Goal: Transaction & Acquisition: Register for event/course

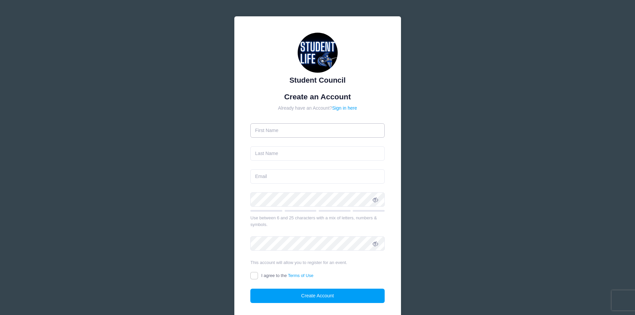
click at [310, 131] on input "text" at bounding box center [317, 130] width 134 height 14
type input "Viviana"
type input "Quintanilla"
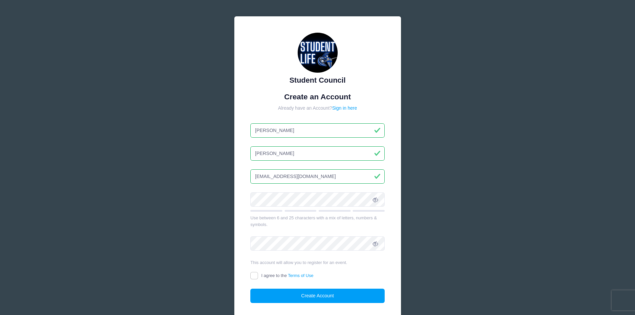
type input "[EMAIL_ADDRESS][DOMAIN_NAME]"
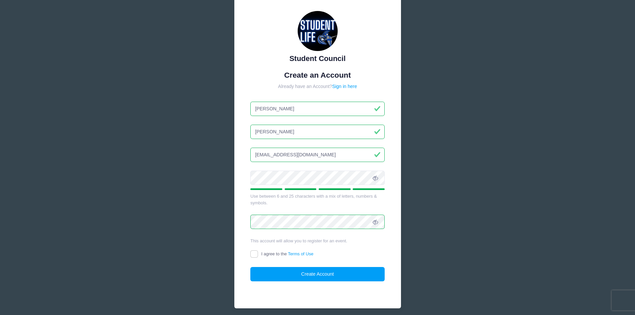
scroll to position [33, 0]
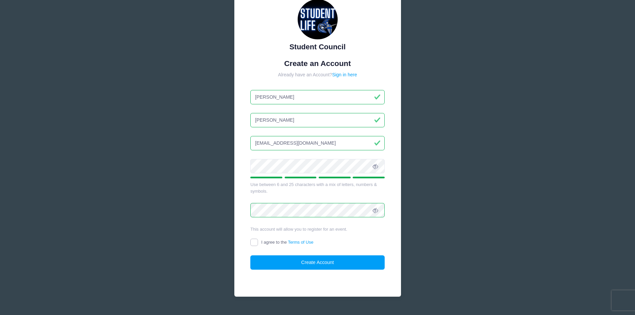
click at [254, 246] on input "I agree to the Terms of Use" at bounding box center [254, 243] width 8 height 8
checkbox input "true"
click at [271, 261] on button "Create Account" at bounding box center [317, 262] width 134 height 14
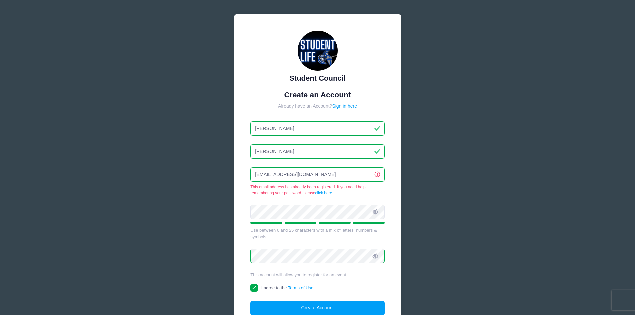
scroll to position [0, 0]
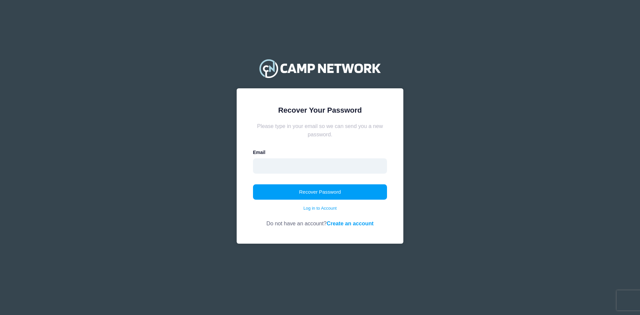
click at [304, 168] on input "email" at bounding box center [320, 165] width 134 height 15
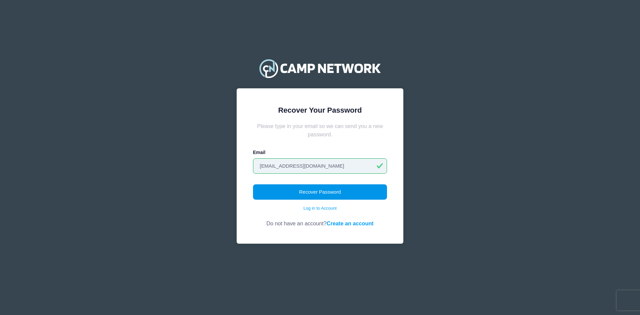
type input "vquintanilla@valleychristianaz.org"
click at [280, 191] on button "Recover Password" at bounding box center [320, 191] width 134 height 15
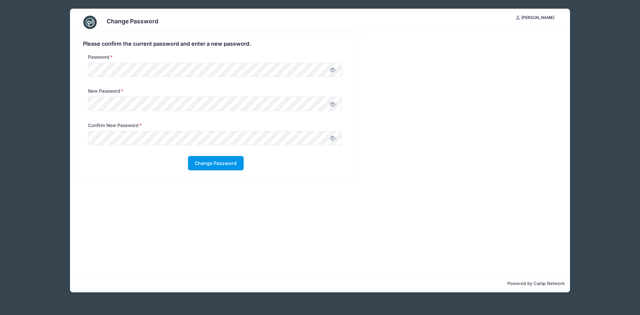
click at [219, 165] on button "Change Password" at bounding box center [216, 163] width 56 height 14
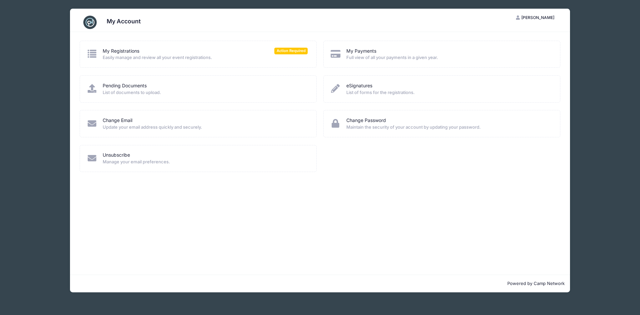
click at [202, 61] on span "Easily manage and review all your event registrations." at bounding box center [205, 57] width 205 height 7
click at [93, 52] on icon at bounding box center [92, 53] width 11 height 9
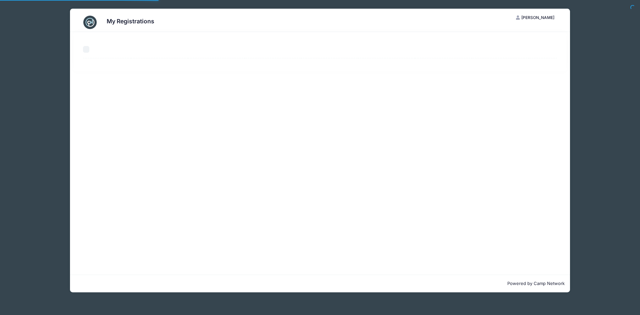
select select "50"
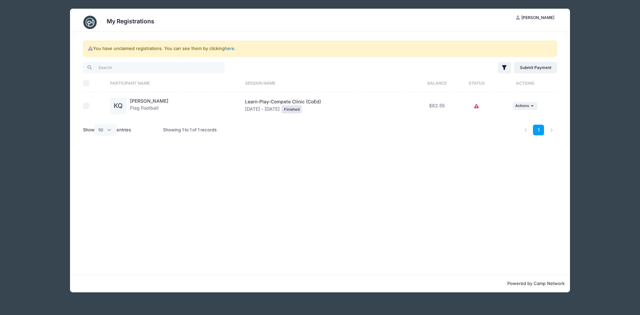
click at [231, 48] on link "here" at bounding box center [230, 48] width 10 height 5
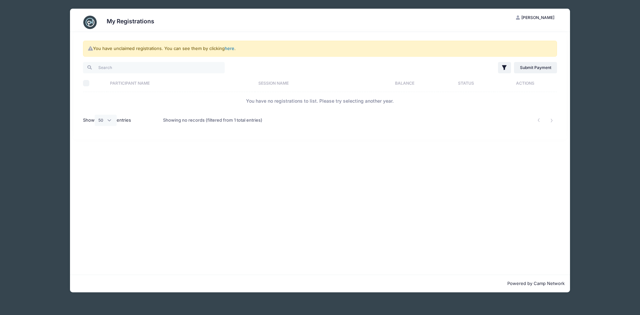
click at [230, 50] on link "here" at bounding box center [230, 48] width 10 height 5
click at [530, 15] on span "[PERSON_NAME]" at bounding box center [537, 17] width 33 height 5
click at [521, 33] on link "My Account" at bounding box center [518, 34] width 77 height 13
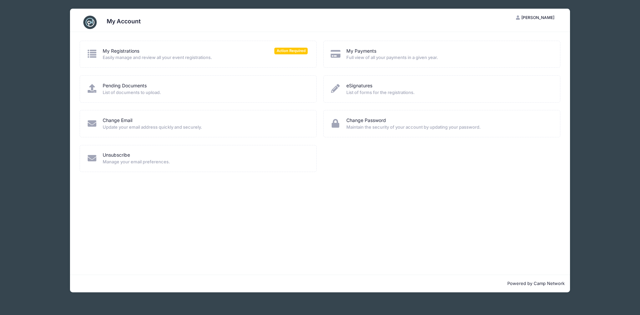
click at [91, 56] on icon at bounding box center [92, 53] width 11 height 9
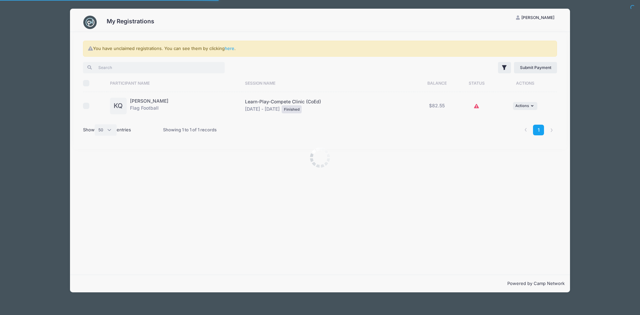
select select "50"
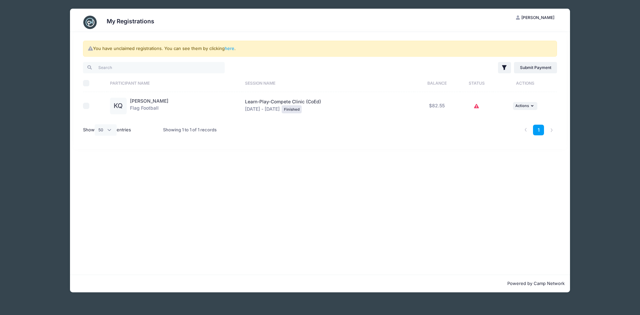
click at [86, 86] on input "Select All" at bounding box center [86, 83] width 7 height 7
checkbox input "true"
click at [86, 86] on input "Select All" at bounding box center [86, 83] width 7 height 7
checkbox input "false"
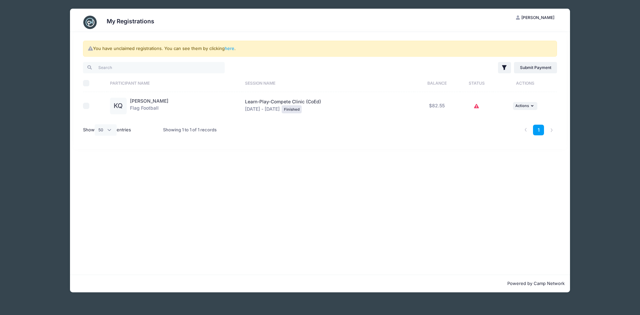
checkbox input "false"
click at [504, 67] on icon "button" at bounding box center [504, 67] width 4 height 5
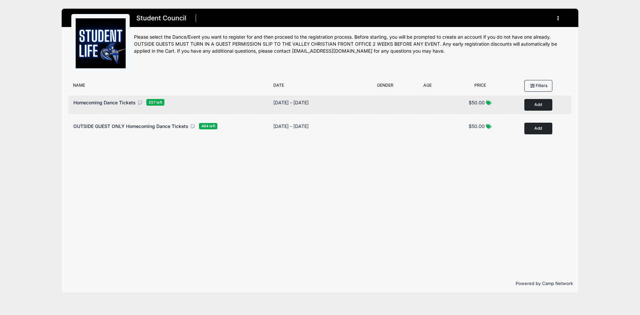
click at [534, 104] on button "Add to Cart" at bounding box center [538, 105] width 28 height 12
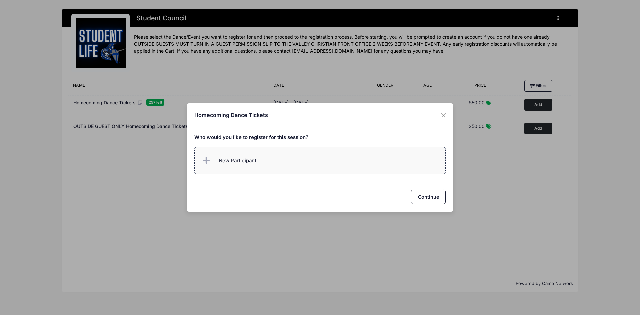
click at [293, 162] on label "New Participant" at bounding box center [320, 160] width 252 height 27
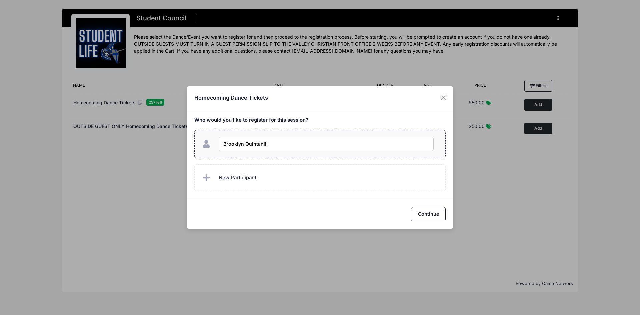
type input "[PERSON_NAME]"
checkbox input "true"
click at [434, 219] on button "Continue" at bounding box center [428, 214] width 35 height 14
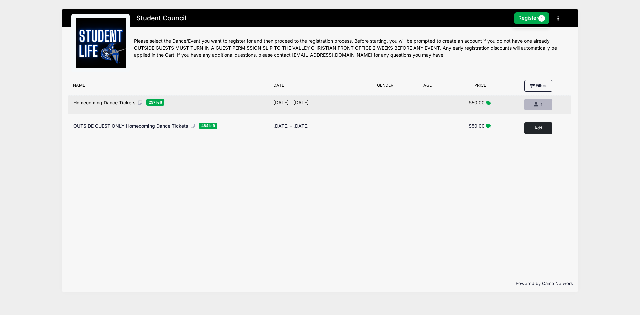
click at [535, 105] on icon "button" at bounding box center [536, 105] width 5 height 0
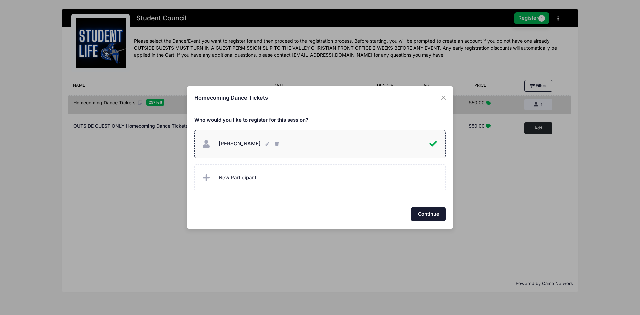
click at [428, 213] on button "Continue" at bounding box center [428, 214] width 35 height 14
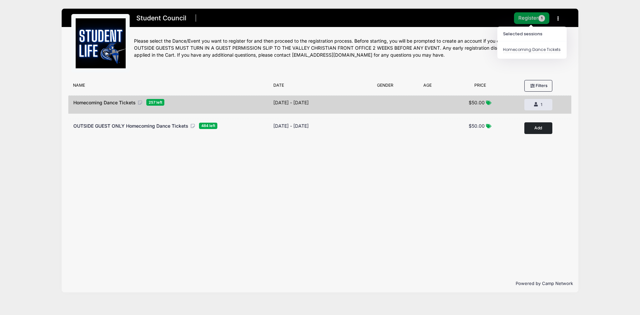
click at [535, 15] on button "Register 1" at bounding box center [531, 18] width 35 height 12
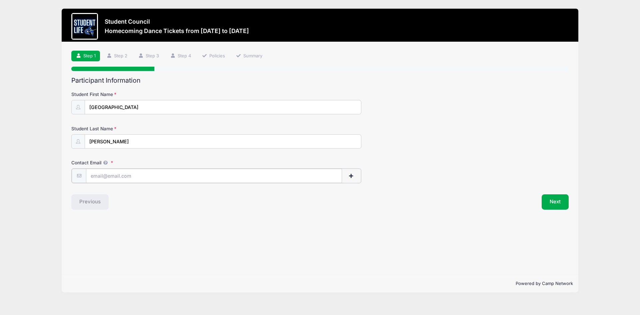
click at [116, 178] on input "Contact Email" at bounding box center [214, 176] width 256 height 14
type input "[EMAIL_ADDRESS][DOMAIN_NAME]"
click at [556, 206] on button "Next" at bounding box center [555, 201] width 27 height 15
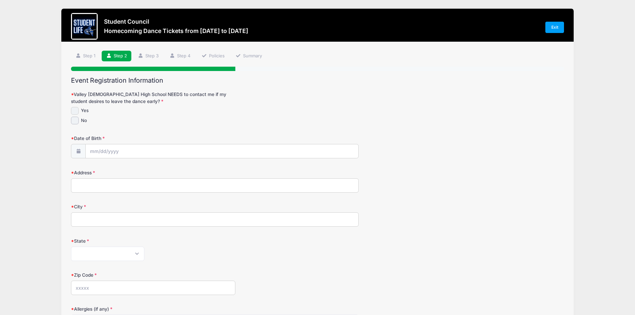
click at [74, 110] on input "Yes" at bounding box center [75, 111] width 8 height 8
checkbox input "true"
click at [92, 154] on input "Date of Birth" at bounding box center [222, 151] width 273 height 14
click at [111, 151] on input "Date of Birth" at bounding box center [222, 151] width 273 height 14
click at [123, 170] on select "January February March April May June July August September October November De…" at bounding box center [121, 169] width 30 height 9
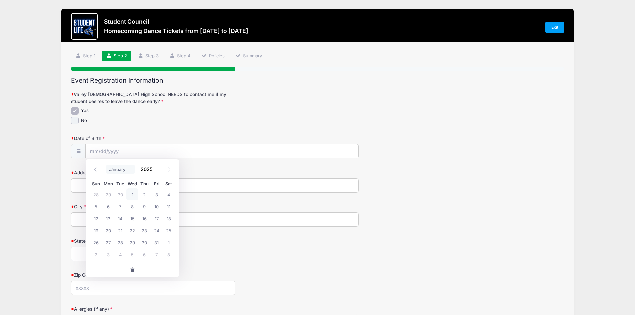
select select "3"
click at [106, 165] on select "January February March April May June July August September October November De…" at bounding box center [121, 169] width 30 height 9
click at [146, 171] on input "2025" at bounding box center [148, 169] width 22 height 10
click at [155, 171] on span at bounding box center [156, 171] width 5 height 5
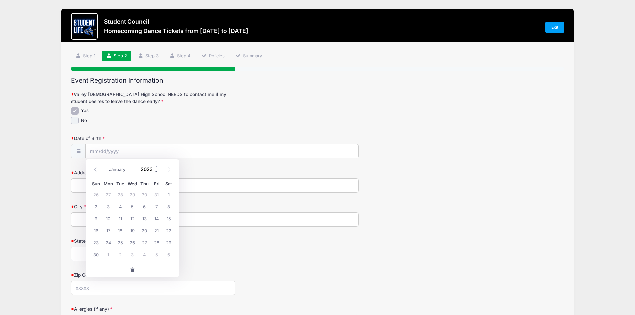
click at [155, 171] on span at bounding box center [156, 171] width 5 height 5
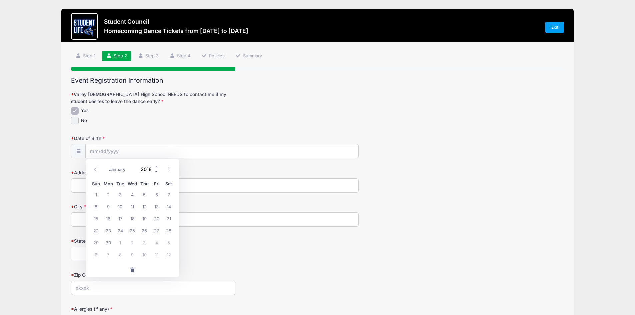
click at [155, 171] on span at bounding box center [156, 171] width 5 height 5
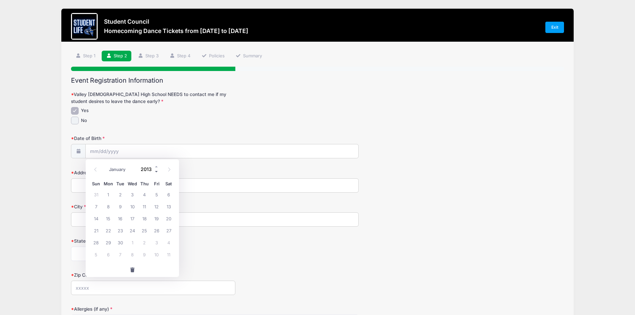
click at [155, 171] on span at bounding box center [156, 171] width 5 height 5
type input "2011"
click at [155, 243] on span "29" at bounding box center [157, 242] width 12 height 12
type input "[DATE]"
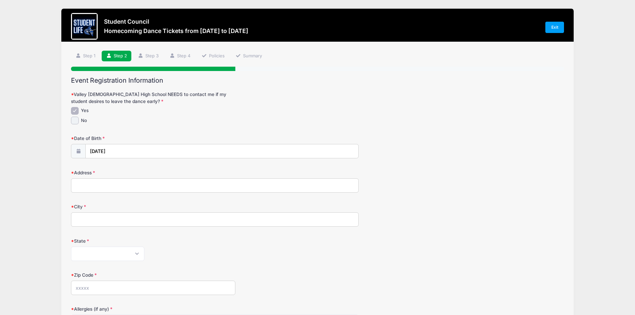
click at [94, 185] on input "Address" at bounding box center [215, 185] width 288 height 14
type input "[STREET_ADDRESS]"
type input "Phoenix"
select select "AZ"
type input "85042"
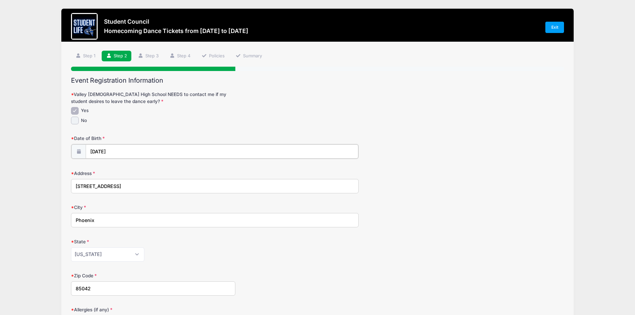
click at [160, 148] on input "[DATE]" at bounding box center [222, 151] width 273 height 14
click at [367, 106] on div "Valley [DEMOGRAPHIC_DATA] High School NEEDS to contact me if my student desires…" at bounding box center [317, 107] width 493 height 33
click at [146, 220] on input "Phoenix" at bounding box center [215, 219] width 288 height 14
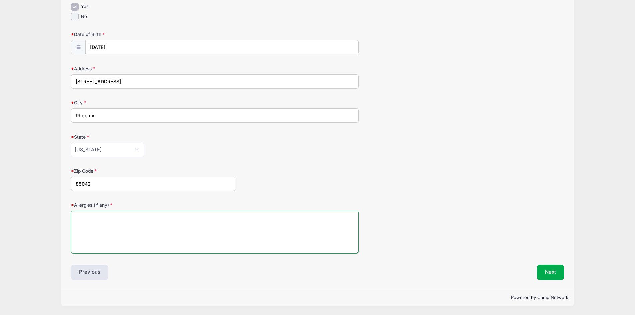
click at [96, 217] on textarea "Allergies (if any)" at bounding box center [215, 232] width 288 height 43
type textarea "None"
click at [557, 275] on button "Next" at bounding box center [550, 272] width 27 height 15
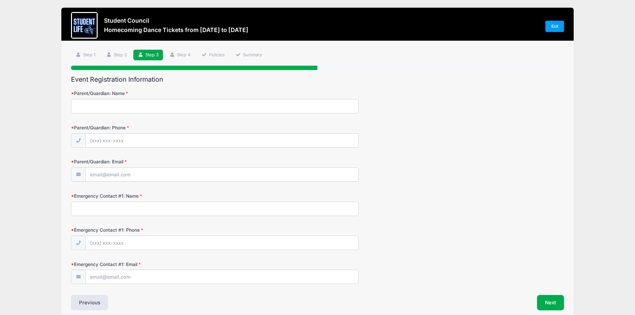
scroll to position [0, 0]
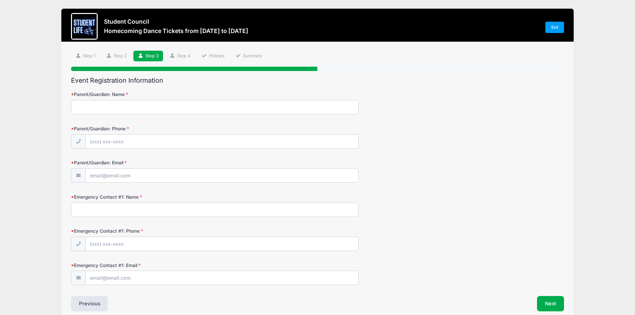
click at [131, 112] on input "Parent/Guardian: Name" at bounding box center [215, 107] width 288 height 14
type input "[PERSON_NAME]"
type input "[PHONE_NUMBER]"
type input "[EMAIL_ADDRESS][DOMAIN_NAME]"
type input "[PERSON_NAME]"
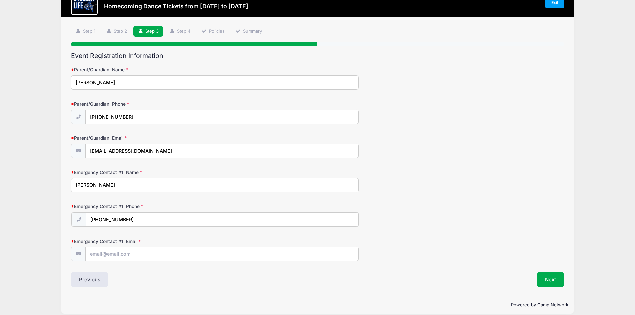
scroll to position [32, 0]
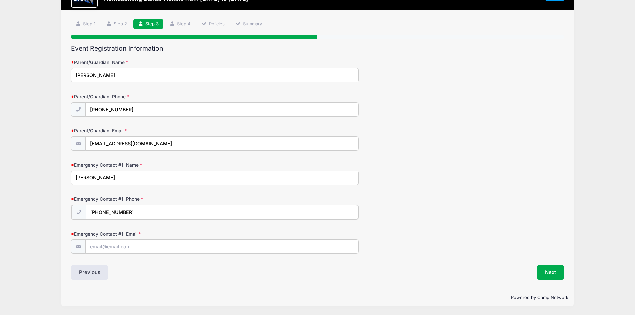
type input "[PHONE_NUMBER]"
drag, startPoint x: 178, startPoint y: 143, endPoint x: 45, endPoint y: 142, distance: 133.0
click at [45, 142] on div "Student Council Homecoming Dance Tickets from [DATE] to [DATE] Exit Step 3 /7 S…" at bounding box center [317, 141] width 615 height 347
click at [125, 251] on input "Emergency Contact #1: Email" at bounding box center [222, 246] width 273 height 14
paste input "[EMAIL_ADDRESS][DOMAIN_NAME]"
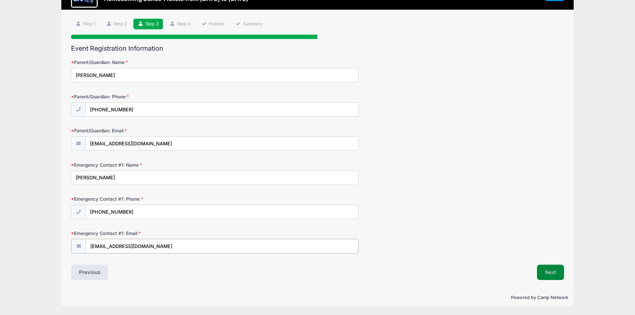
type input "[EMAIL_ADDRESS][DOMAIN_NAME]"
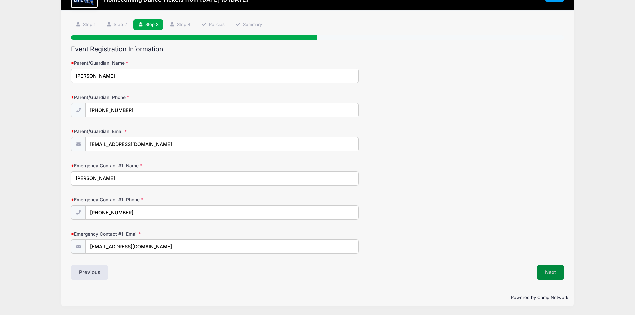
scroll to position [31, 0]
click at [545, 269] on button "Next" at bounding box center [550, 272] width 27 height 15
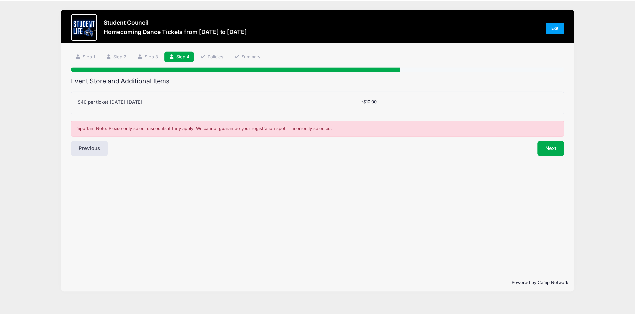
scroll to position [0, 0]
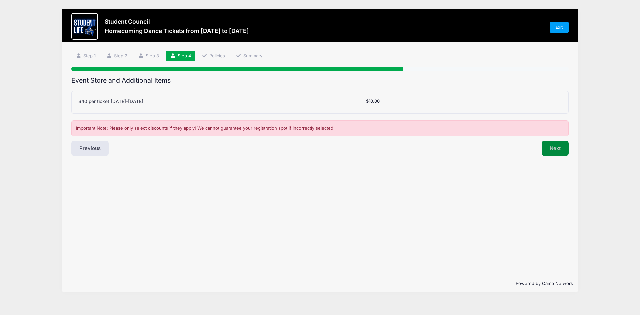
click at [551, 148] on button "Next" at bounding box center [555, 148] width 27 height 15
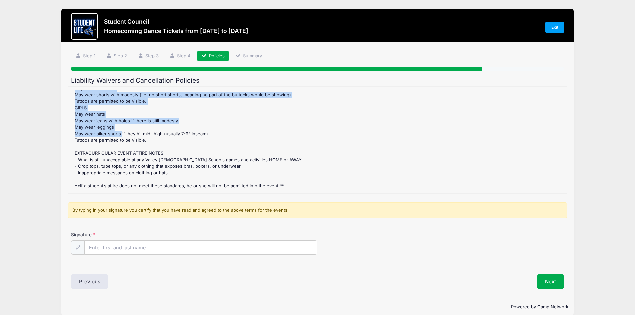
scroll to position [609, 0]
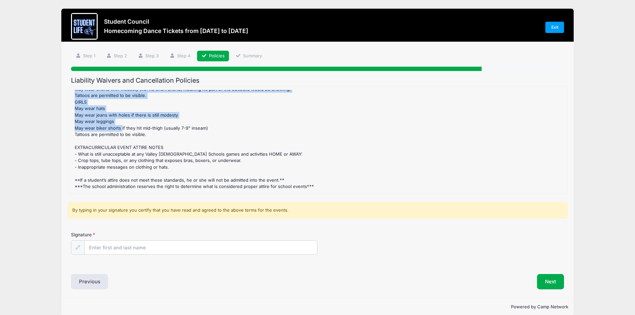
drag, startPoint x: 74, startPoint y: 90, endPoint x: 333, endPoint y: 188, distance: 276.2
click at [333, 188] on div "Homecoming Dance Tickets Refund Policy : The is no Refund Policy for any dances…" at bounding box center [317, 140] width 492 height 100
copy div "Loremipsum Dolor Sitamet Consec Adipis : Eli se do Eiusmo Tempor inc utl etdolo…"
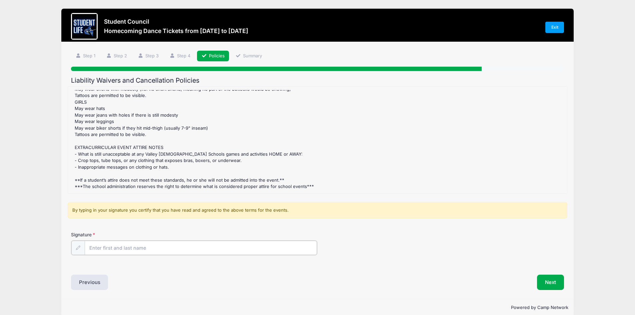
click at [103, 250] on input "Signature" at bounding box center [201, 248] width 233 height 14
click at [103, 250] on input "[PERSON_NAME]" at bounding box center [201, 248] width 233 height 14
click at [168, 252] on input "[PERSON_NAME]" at bounding box center [201, 248] width 233 height 14
type input "[PERSON_NAME]"
click at [550, 281] on button "Next" at bounding box center [550, 281] width 27 height 15
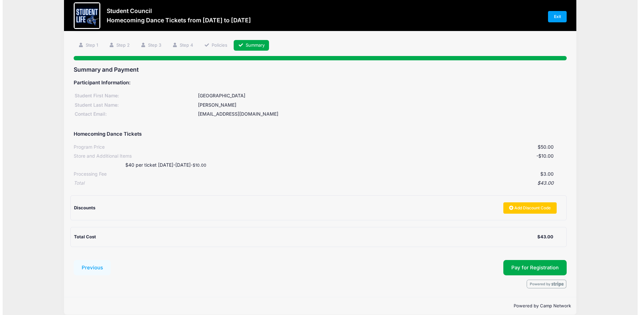
scroll to position [19, 0]
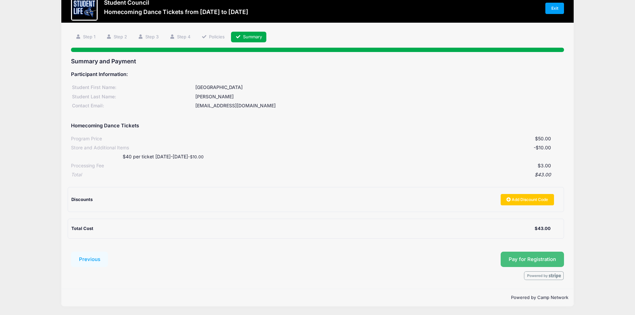
click at [532, 262] on button "Pay for Registration" at bounding box center [532, 259] width 63 height 15
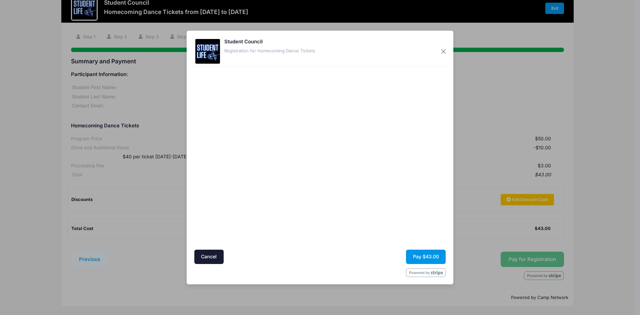
click at [426, 259] on button "Pay $43.00" at bounding box center [426, 257] width 40 height 14
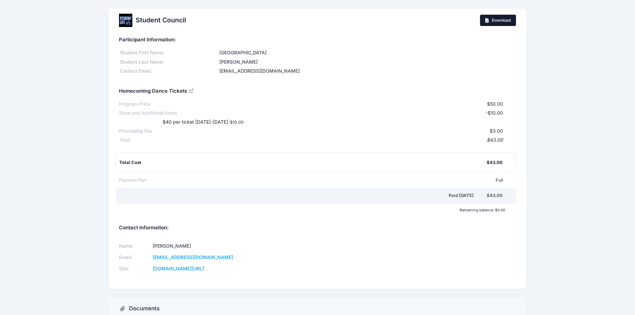
click at [489, 23] on link "Download" at bounding box center [498, 20] width 36 height 11
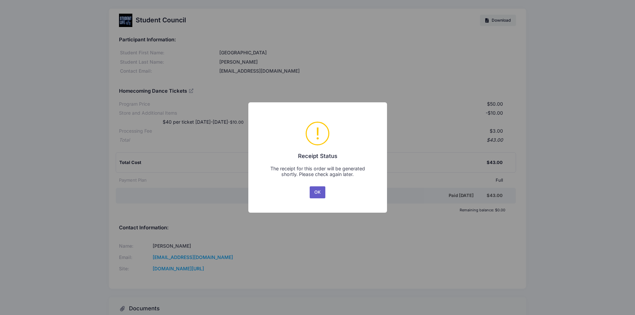
click at [316, 191] on button "OK" at bounding box center [318, 192] width 16 height 12
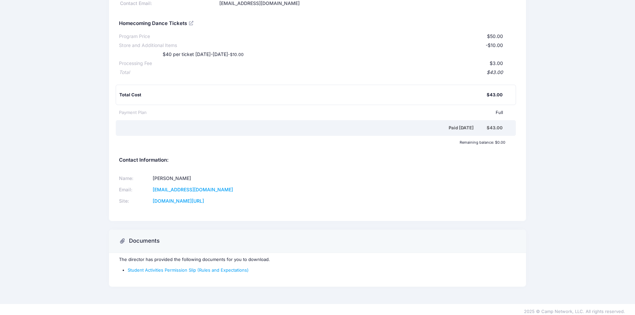
scroll to position [72, 0]
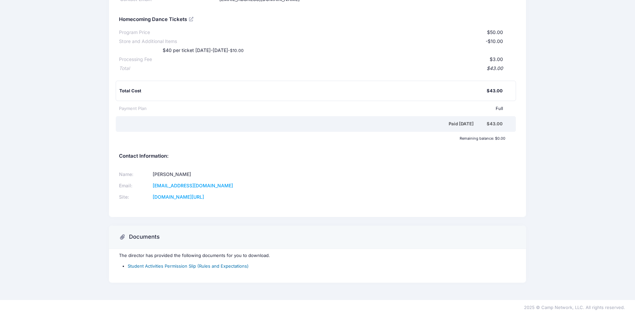
click at [148, 266] on link "Student Activities Permission Slip (Rules and Expectations)" at bounding box center [188, 265] width 121 height 5
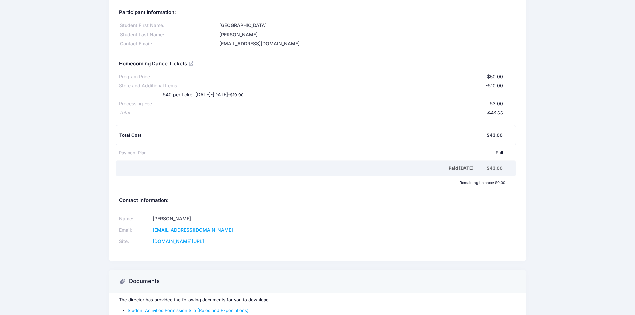
scroll to position [0, 0]
